Goal: Check status: Check status

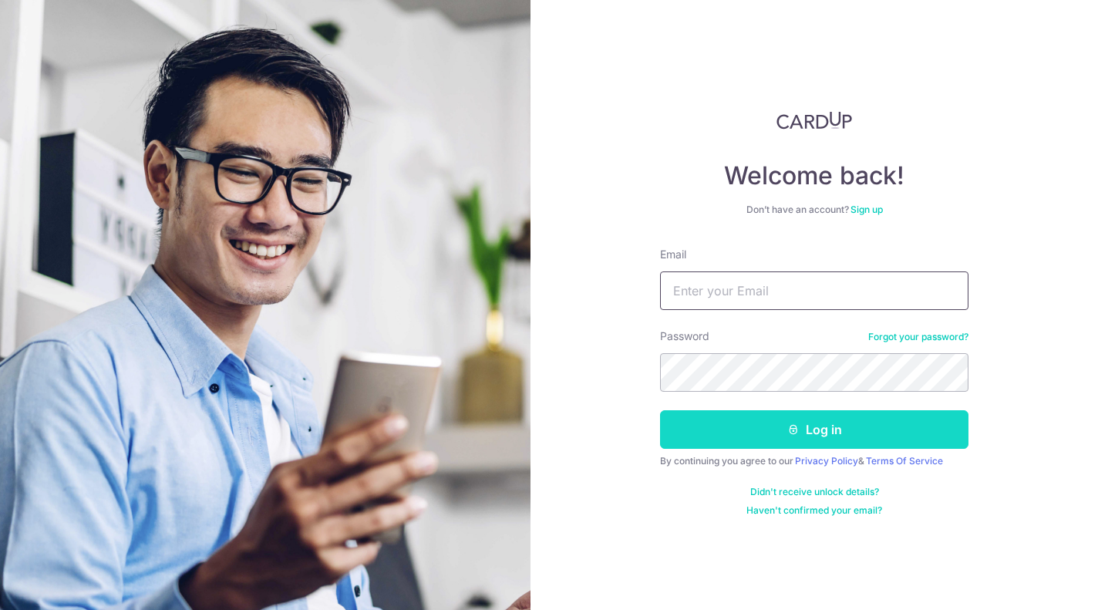
type input "[PERSON_NAME][EMAIL_ADDRESS][DOMAIN_NAME]"
click at [829, 426] on button "Log in" at bounding box center [814, 429] width 308 height 39
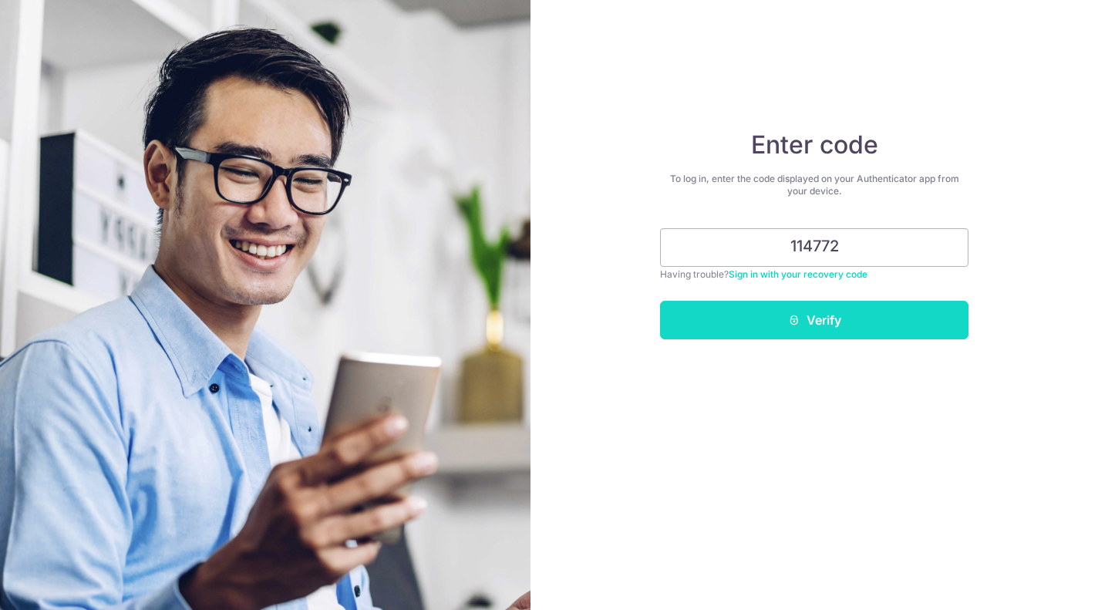
type input "114772"
click at [828, 318] on button "Verify" at bounding box center [814, 320] width 308 height 39
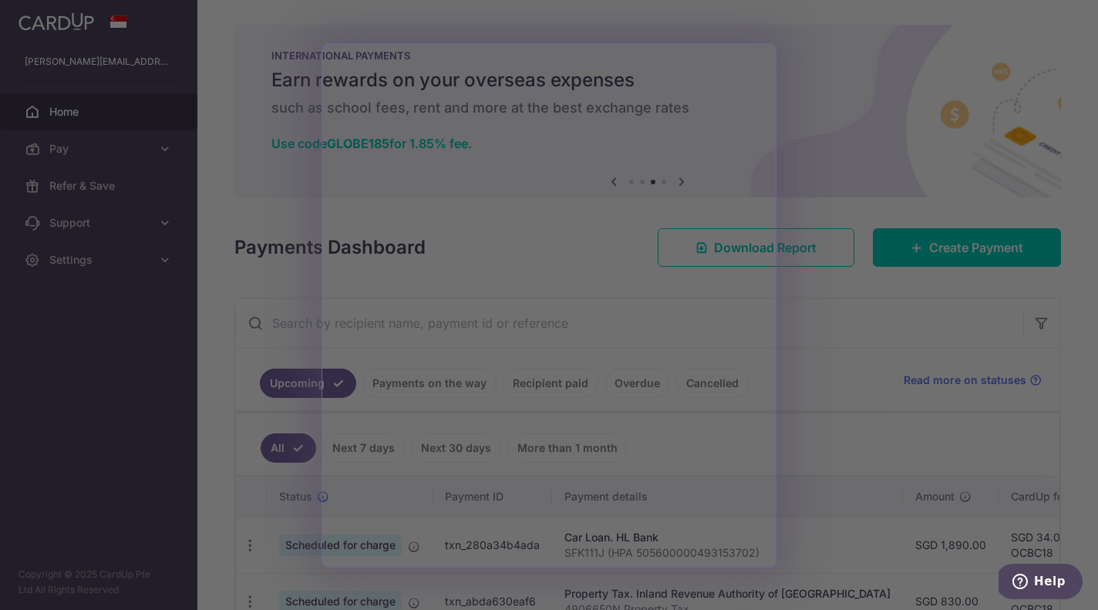
click at [797, 330] on div at bounding box center [554, 308] width 1109 height 616
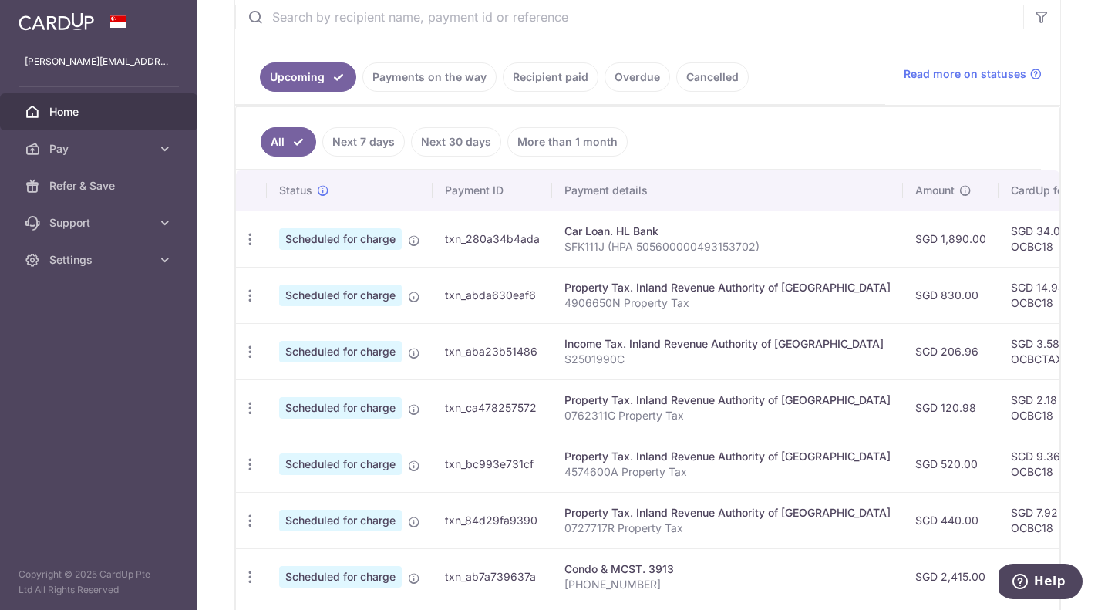
scroll to position [307, 0]
click at [433, 72] on link "Payments on the way" at bounding box center [429, 76] width 134 height 29
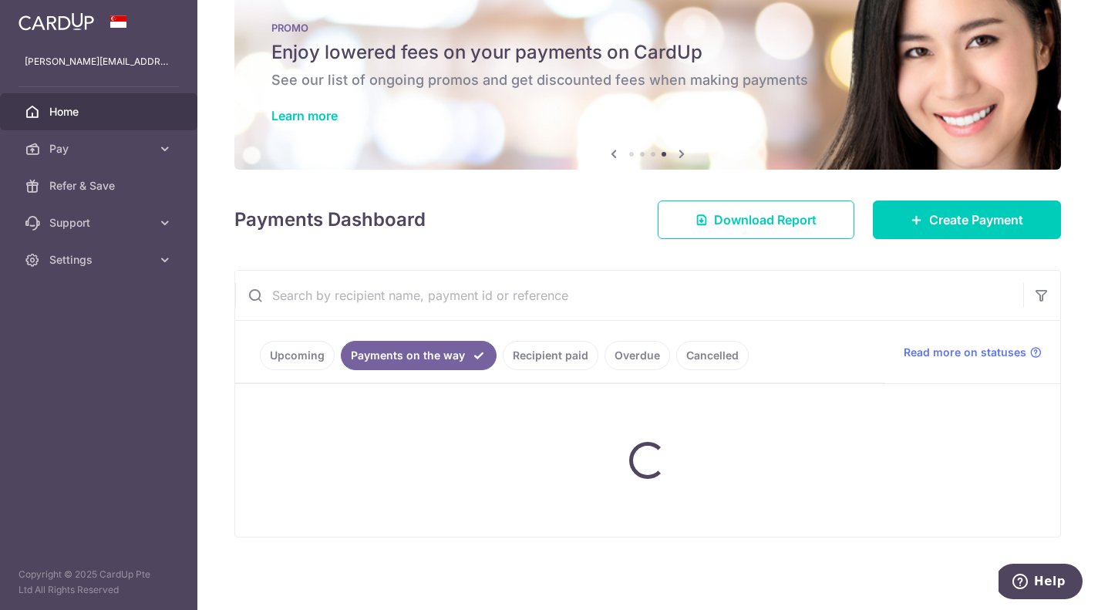
scroll to position [78, 0]
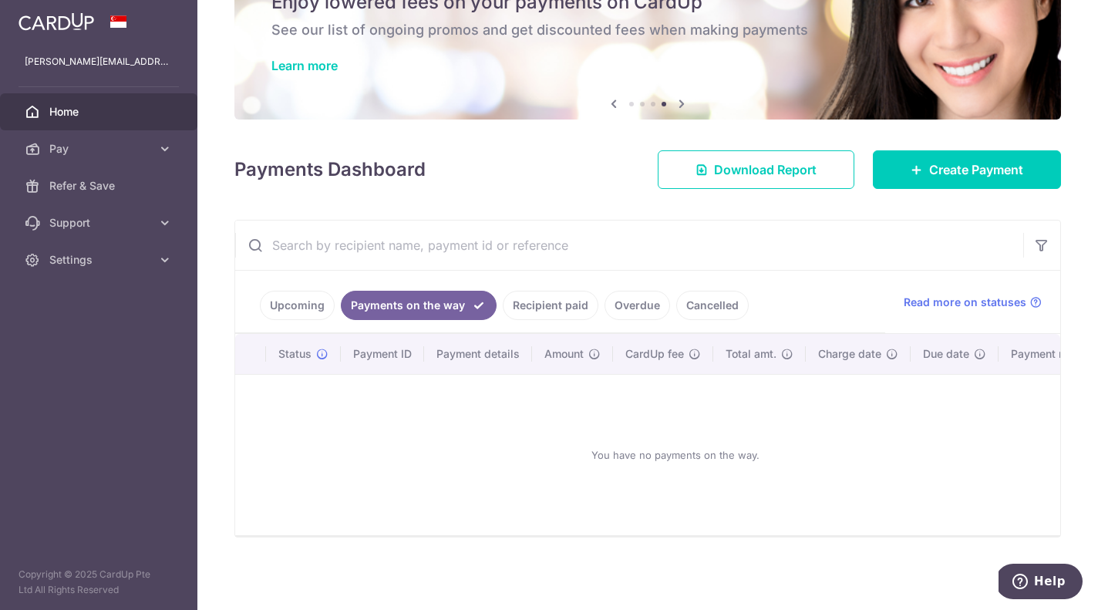
click at [306, 301] on link "Upcoming" at bounding box center [297, 305] width 75 height 29
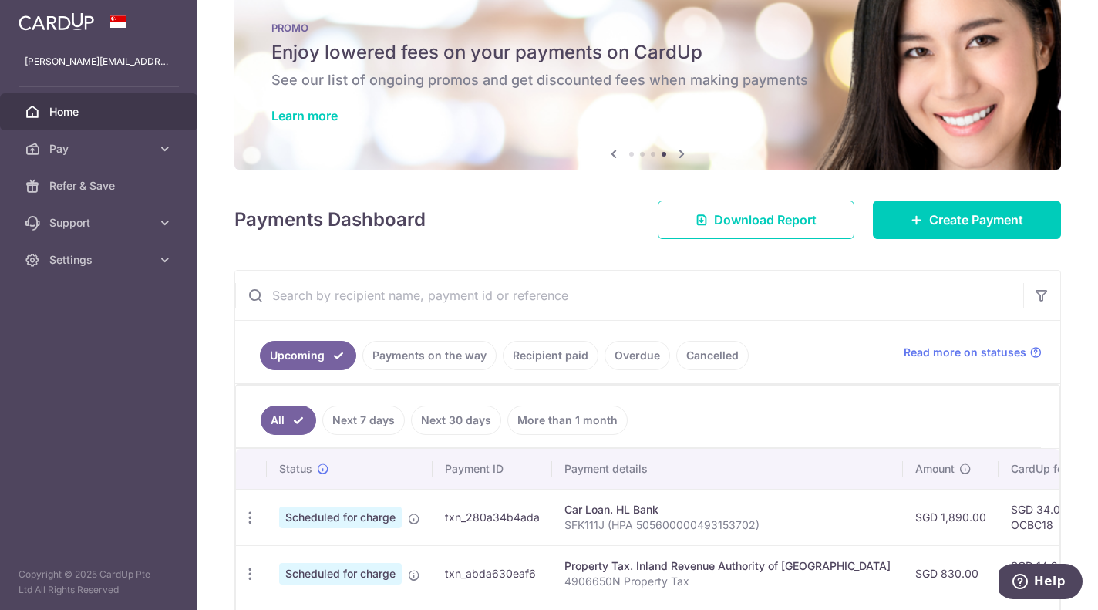
scroll to position [307, 0]
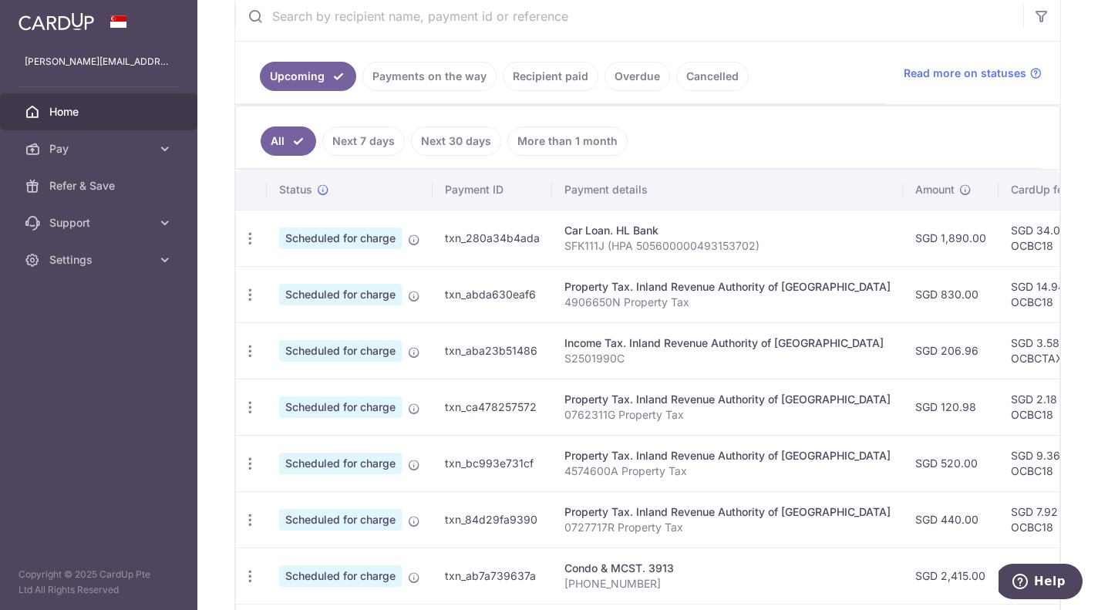
click at [376, 143] on link "Next 7 days" at bounding box center [363, 140] width 83 height 29
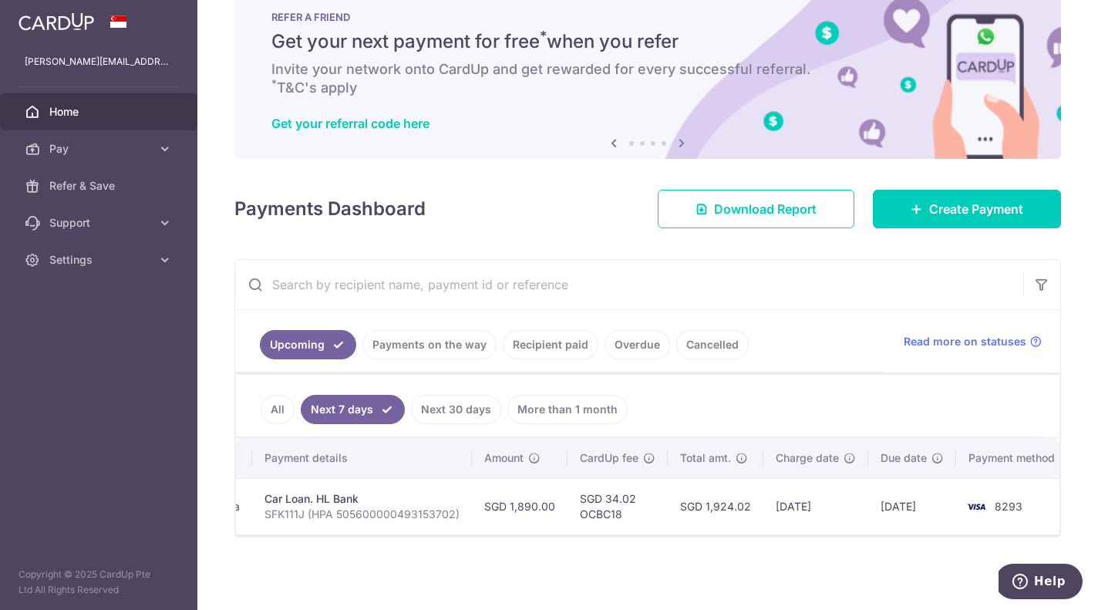
scroll to position [0, 302]
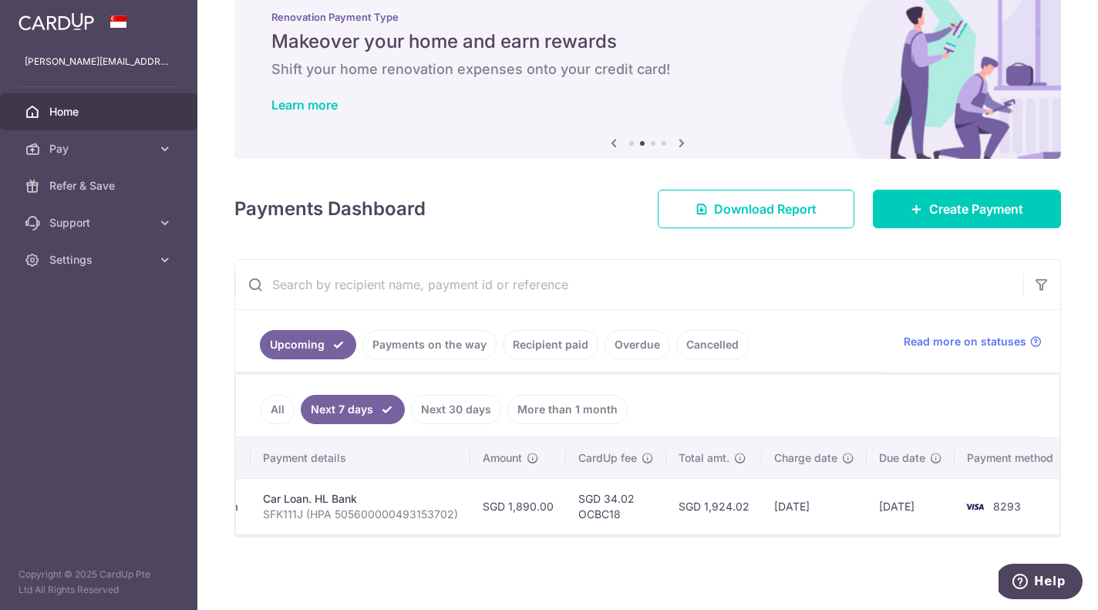
click at [440, 409] on link "Next 30 days" at bounding box center [456, 409] width 90 height 29
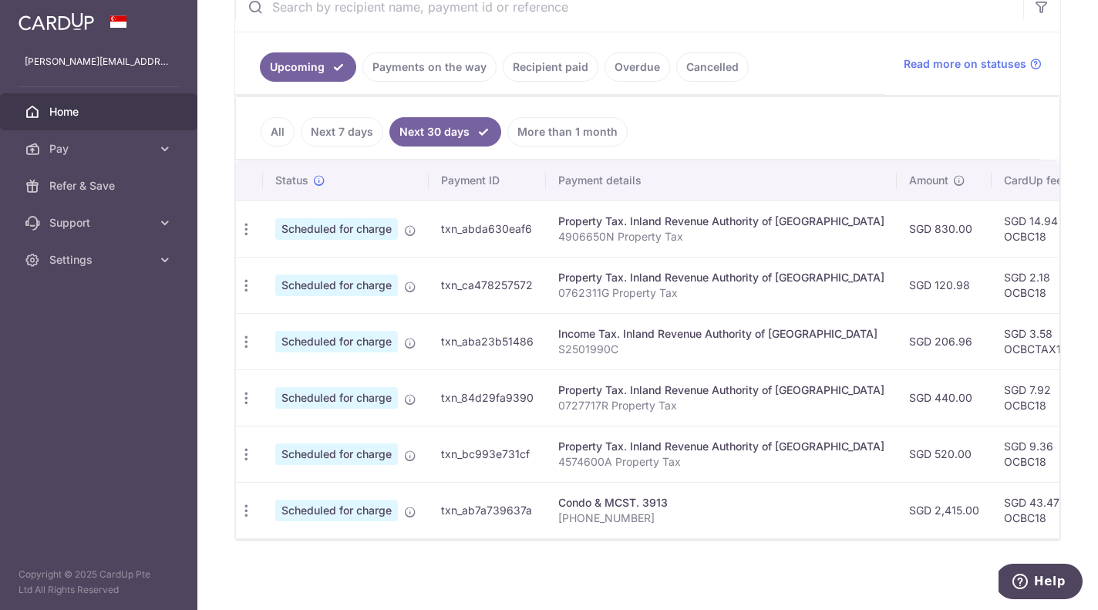
scroll to position [0, 0]
click at [339, 132] on link "Next 7 days" at bounding box center [342, 131] width 83 height 29
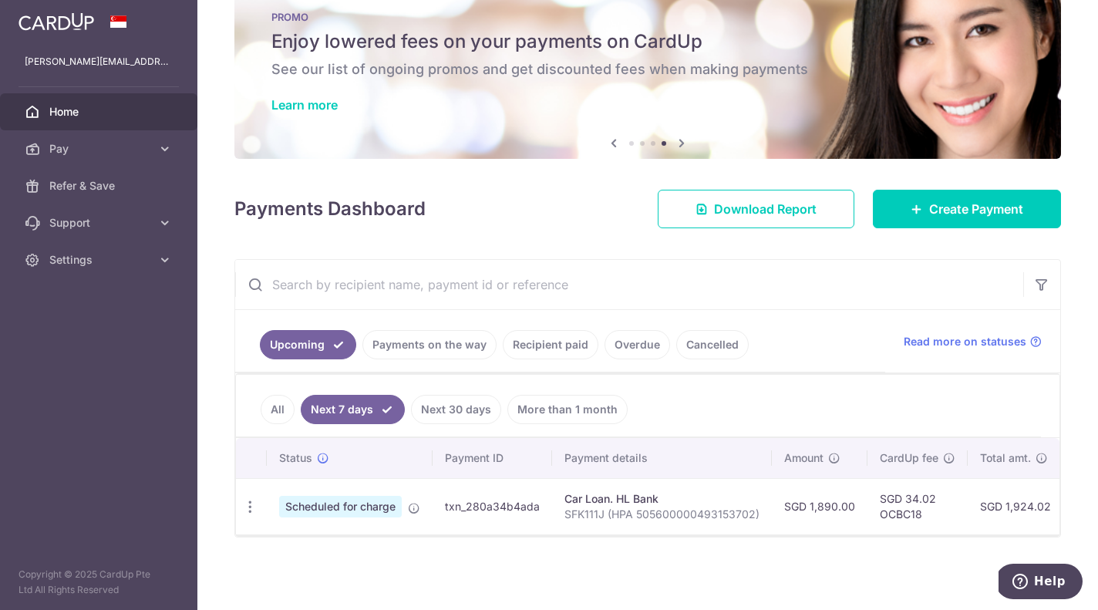
click at [453, 403] on link "Next 30 days" at bounding box center [456, 409] width 90 height 29
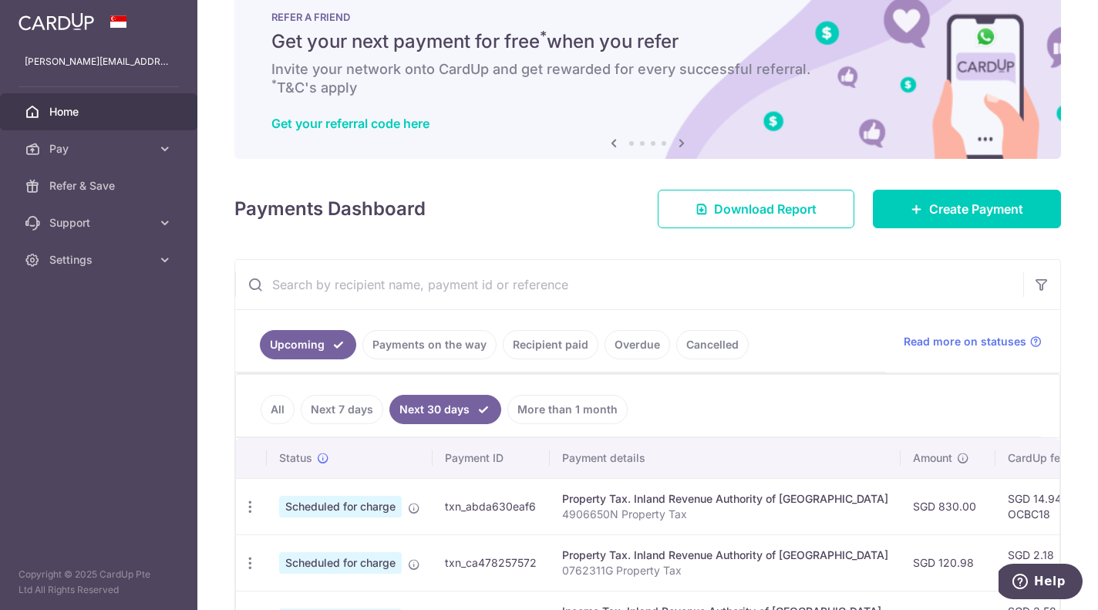
click at [339, 404] on link "Next 7 days" at bounding box center [342, 409] width 83 height 29
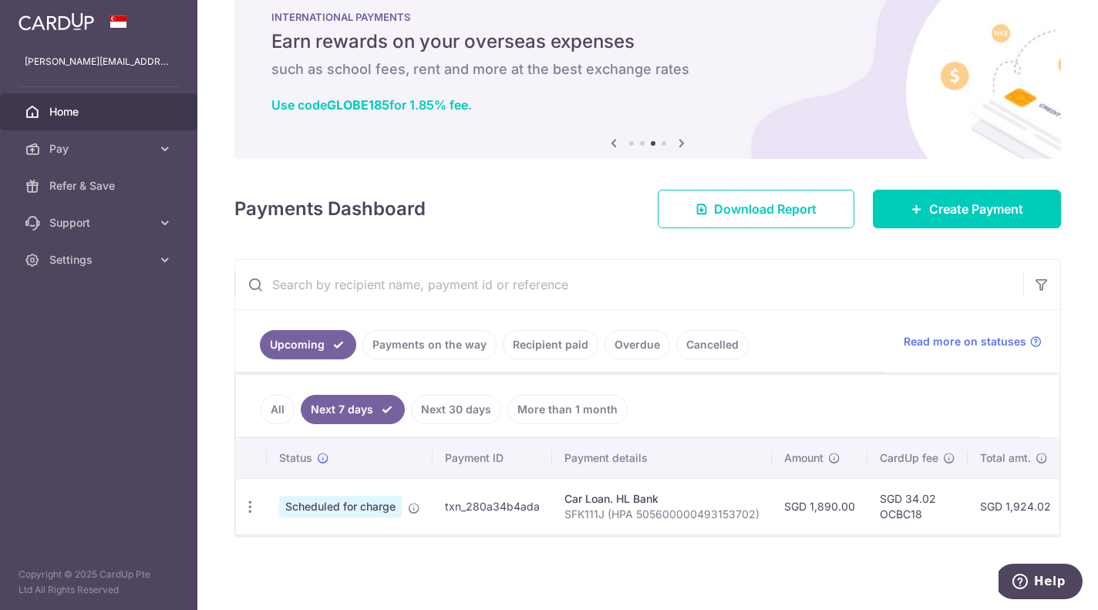
click at [56, 110] on span "Home" at bounding box center [100, 111] width 102 height 15
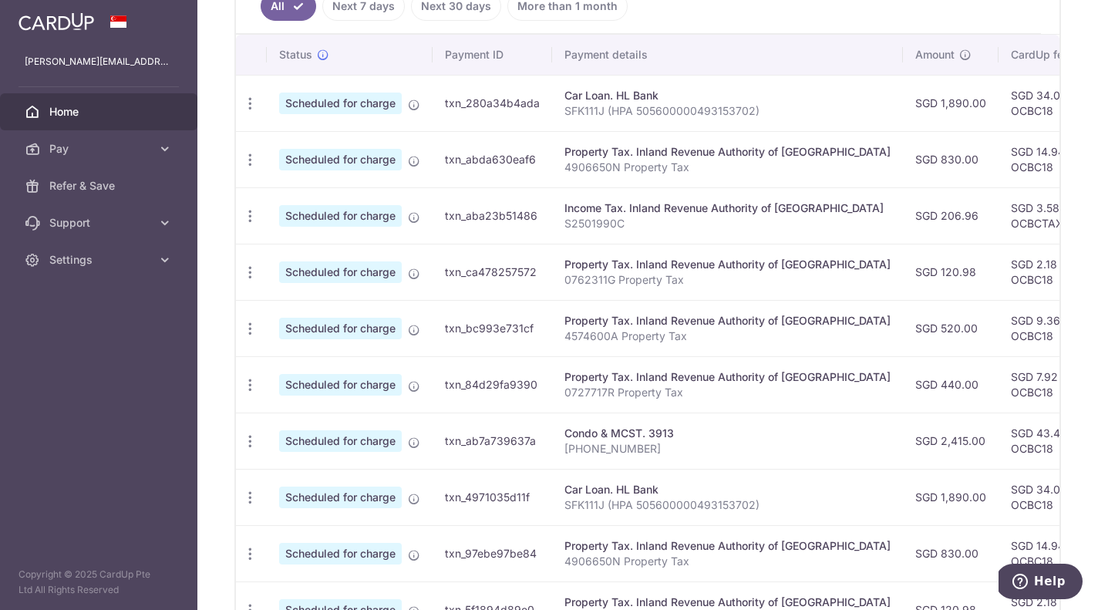
scroll to position [484, 0]
